Goal: Task Accomplishment & Management: Manage account settings

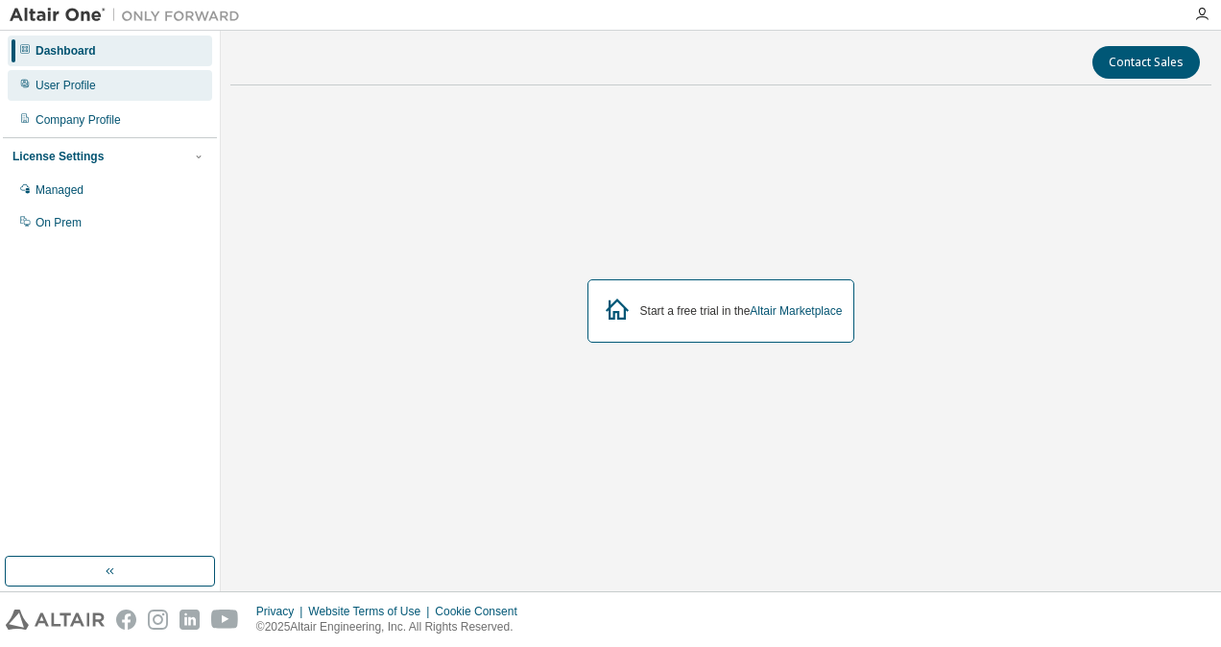
click at [115, 98] on div "User Profile" at bounding box center [110, 85] width 205 height 31
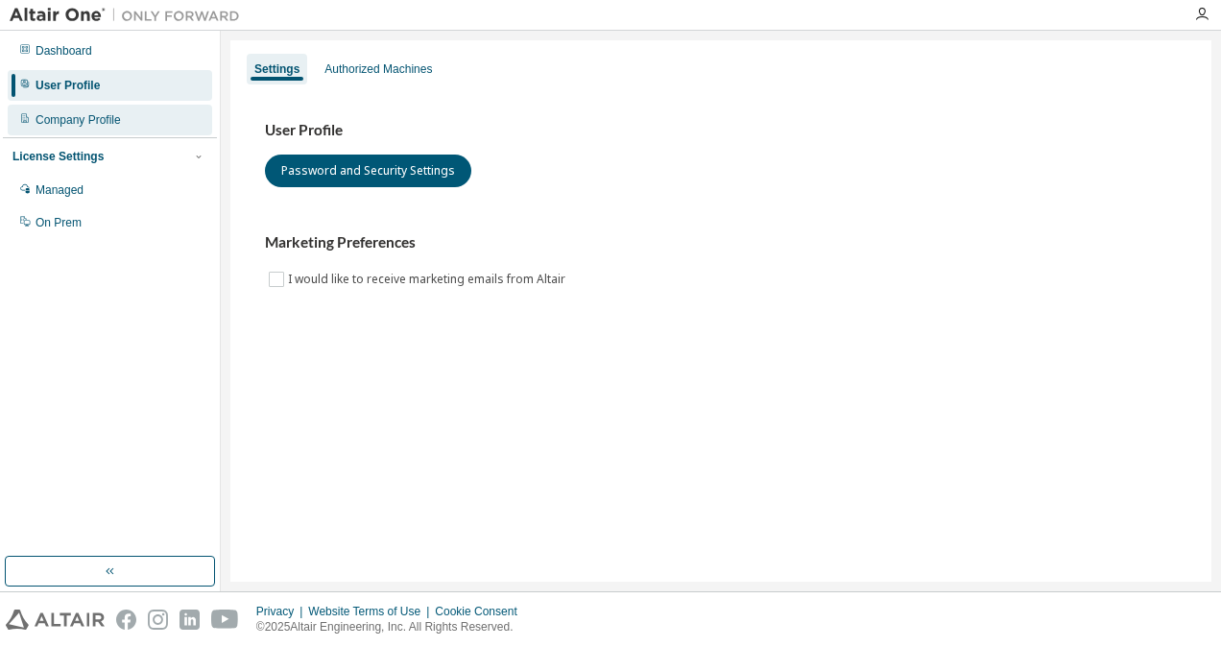
click at [122, 112] on div "Company Profile" at bounding box center [110, 120] width 205 height 31
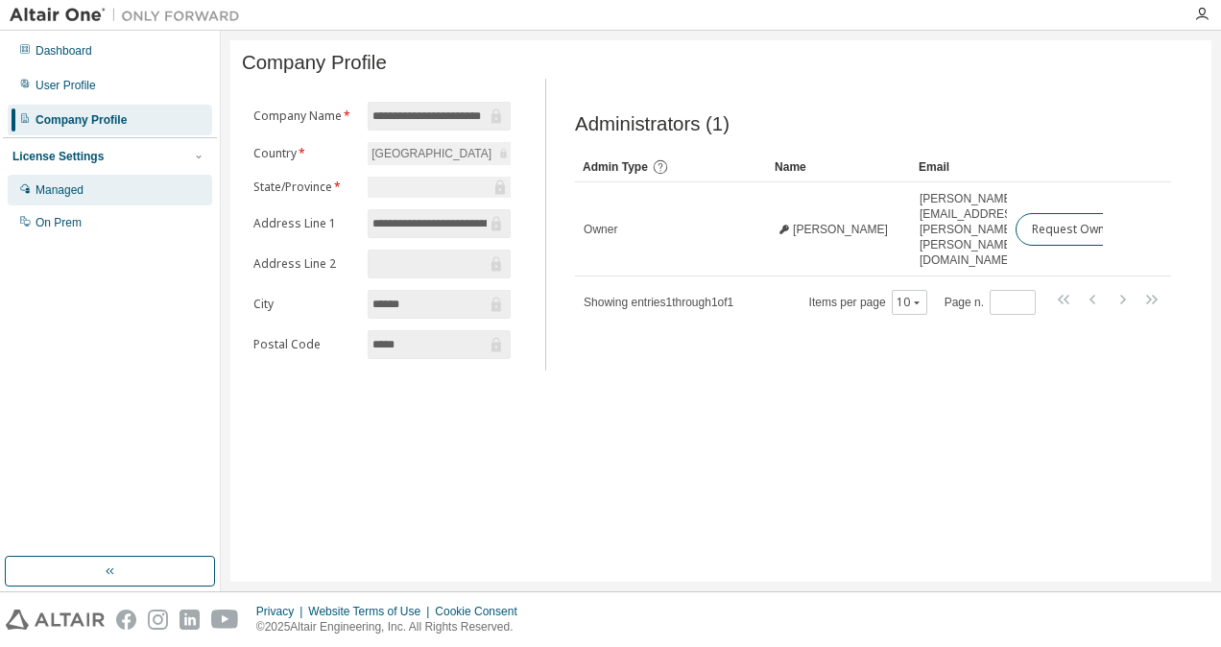
click at [127, 175] on div "Managed" at bounding box center [110, 190] width 205 height 31
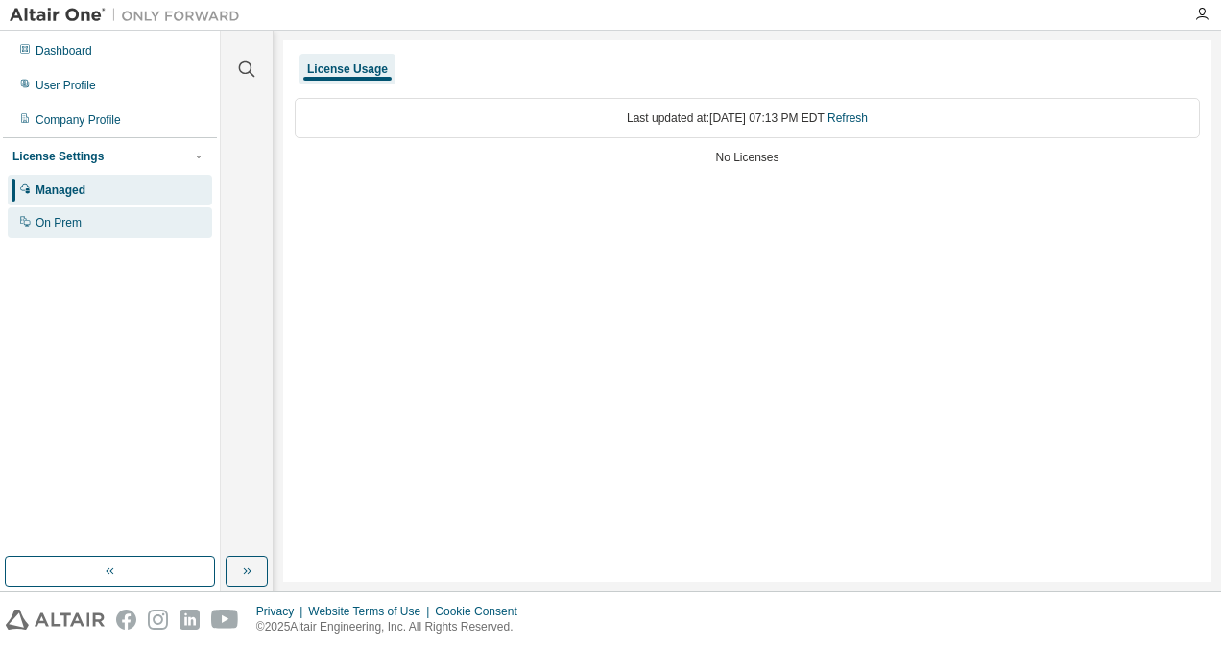
click at [113, 236] on div "On Prem" at bounding box center [110, 222] width 205 height 31
